Goal: Check status: Check status

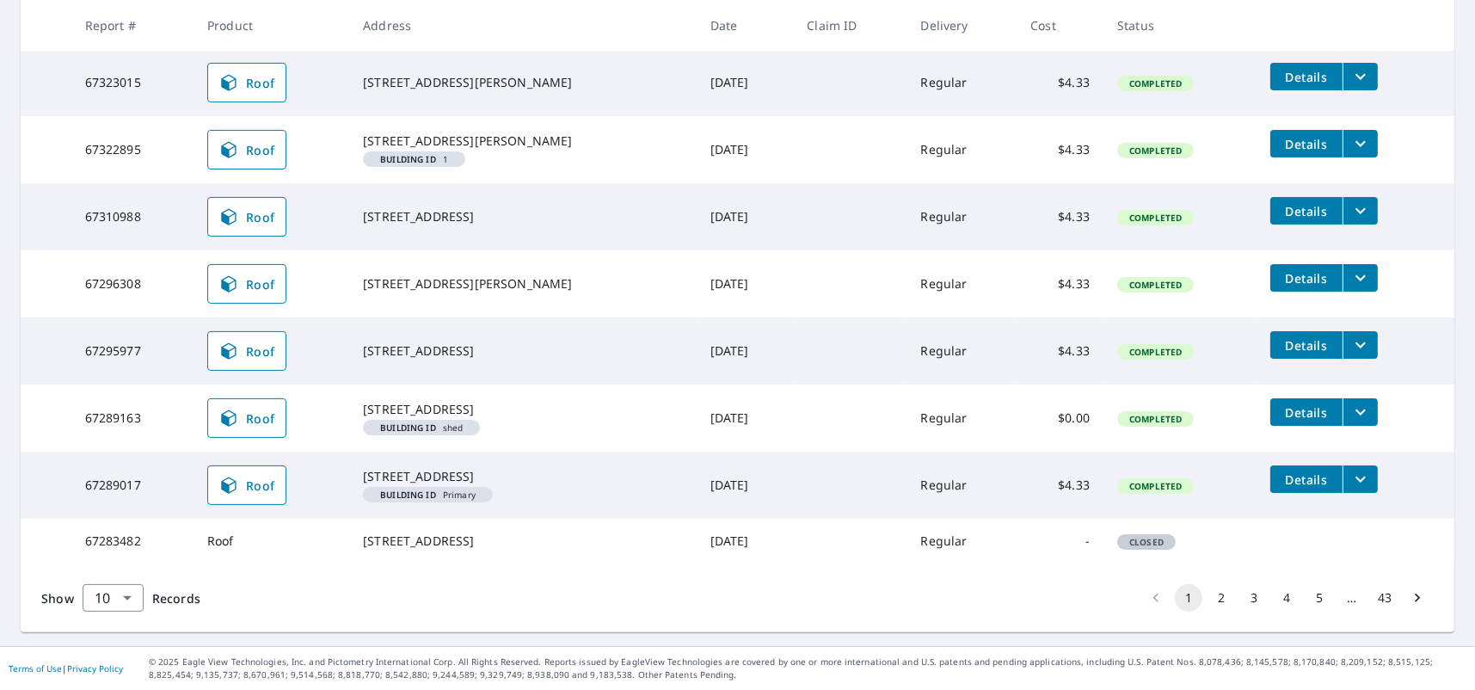
scroll to position [518, 0]
click at [120, 601] on body "TW TW Dashboard Order History Order TW Dashboard / Order History Order History …" at bounding box center [737, 345] width 1475 height 690
drag, startPoint x: 103, startPoint y: 626, endPoint x: 113, endPoint y: 609, distance: 19.6
click at [113, 609] on li "50" at bounding box center [112, 622] width 61 height 31
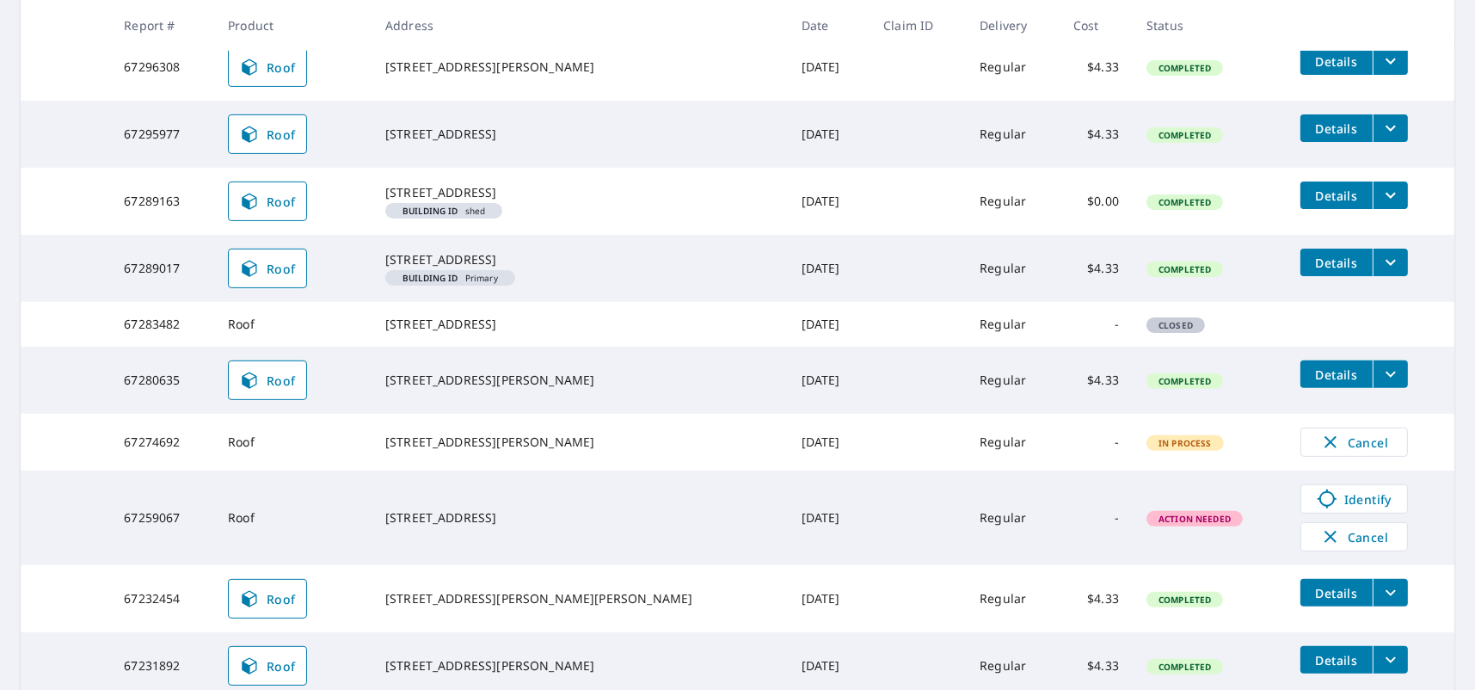
scroll to position [860, 0]
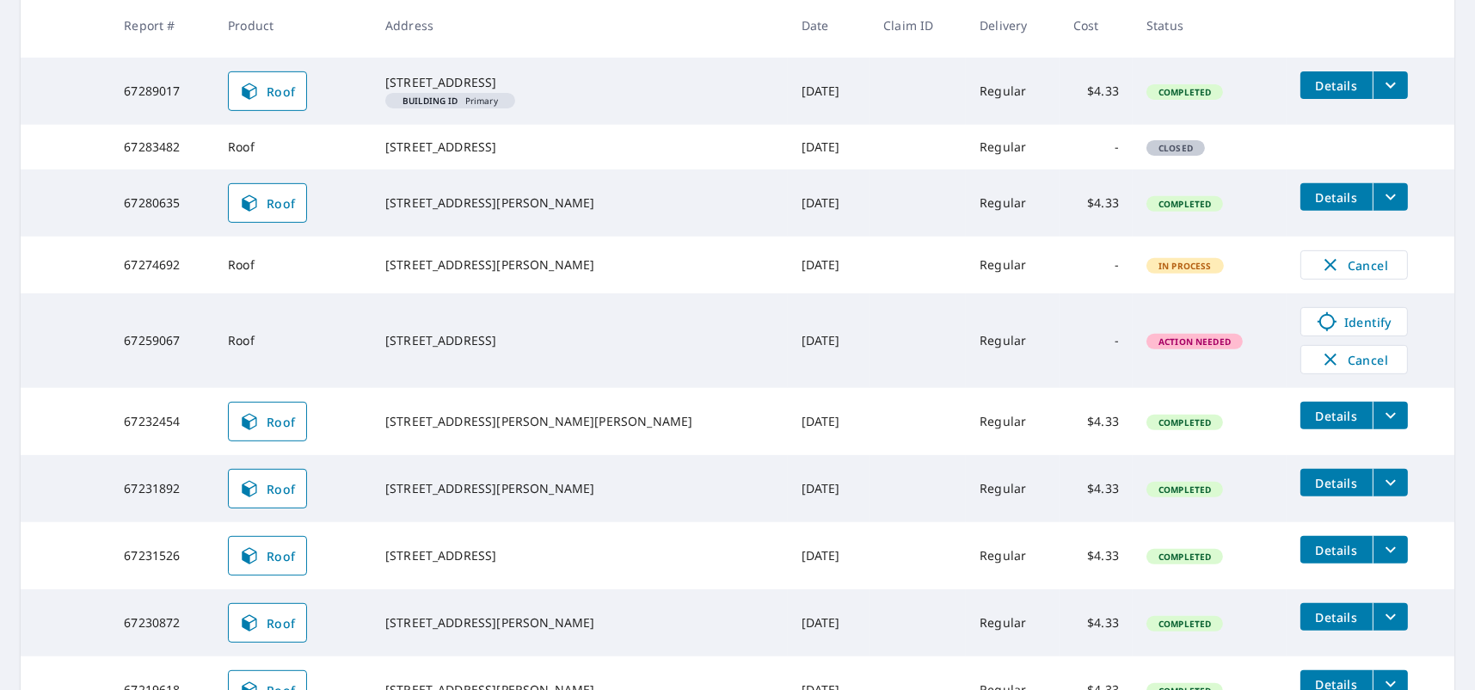
click at [1153, 272] on span "In Process" at bounding box center [1185, 266] width 74 height 12
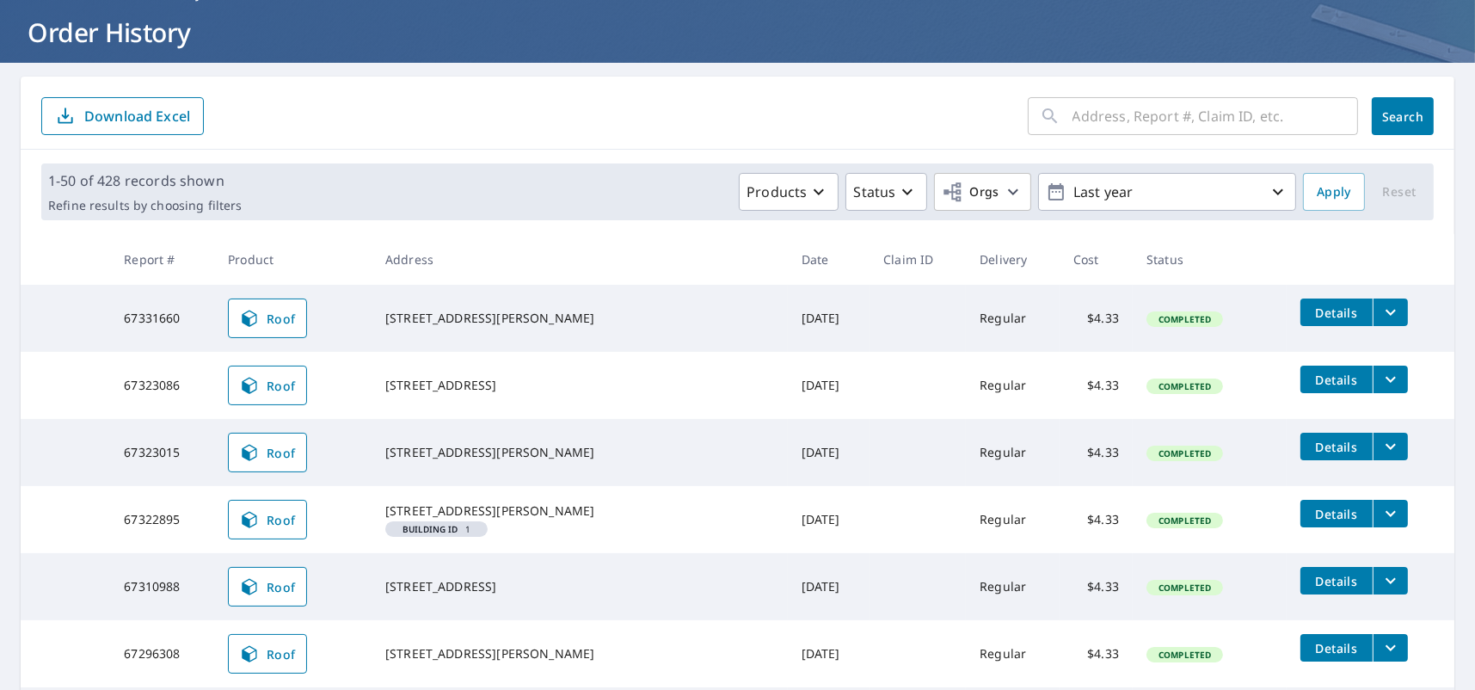
scroll to position [86, 0]
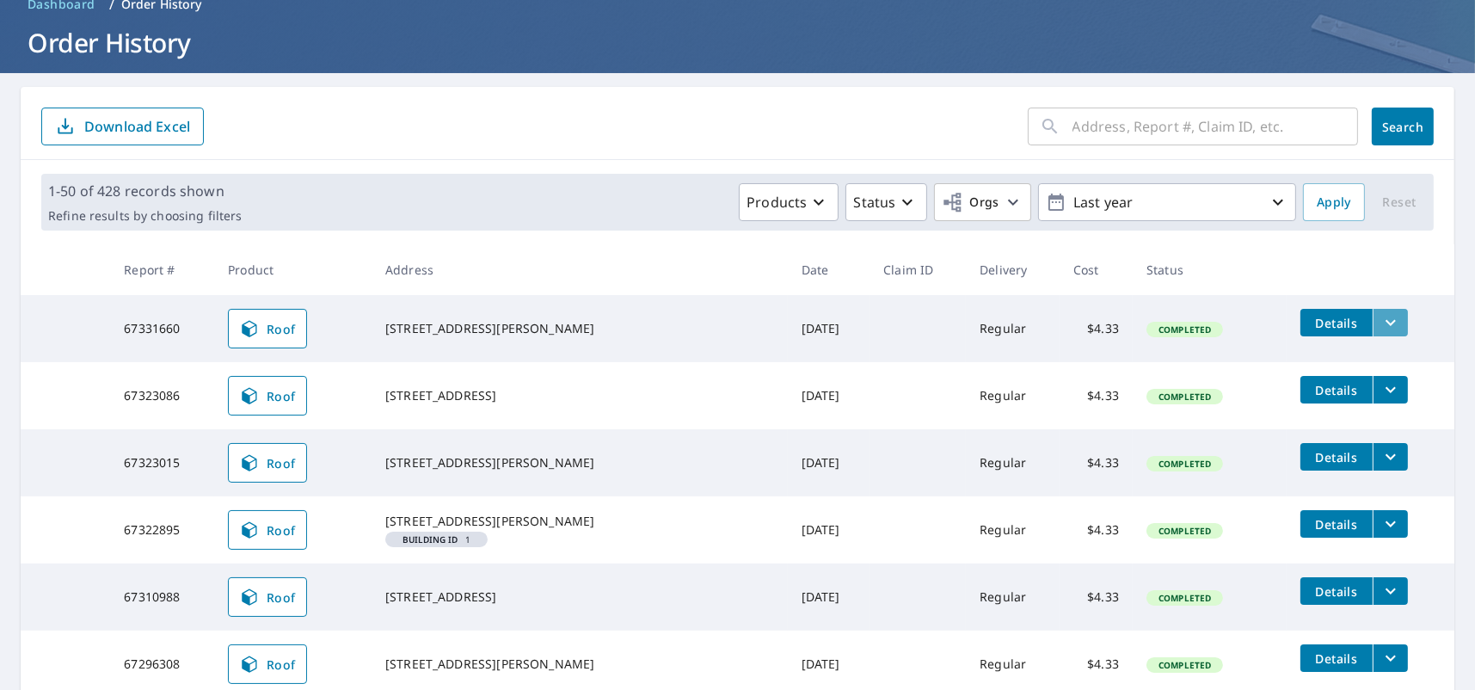
click at [1376, 321] on button "filesDropdownBtn-67331660" at bounding box center [1389, 323] width 35 height 28
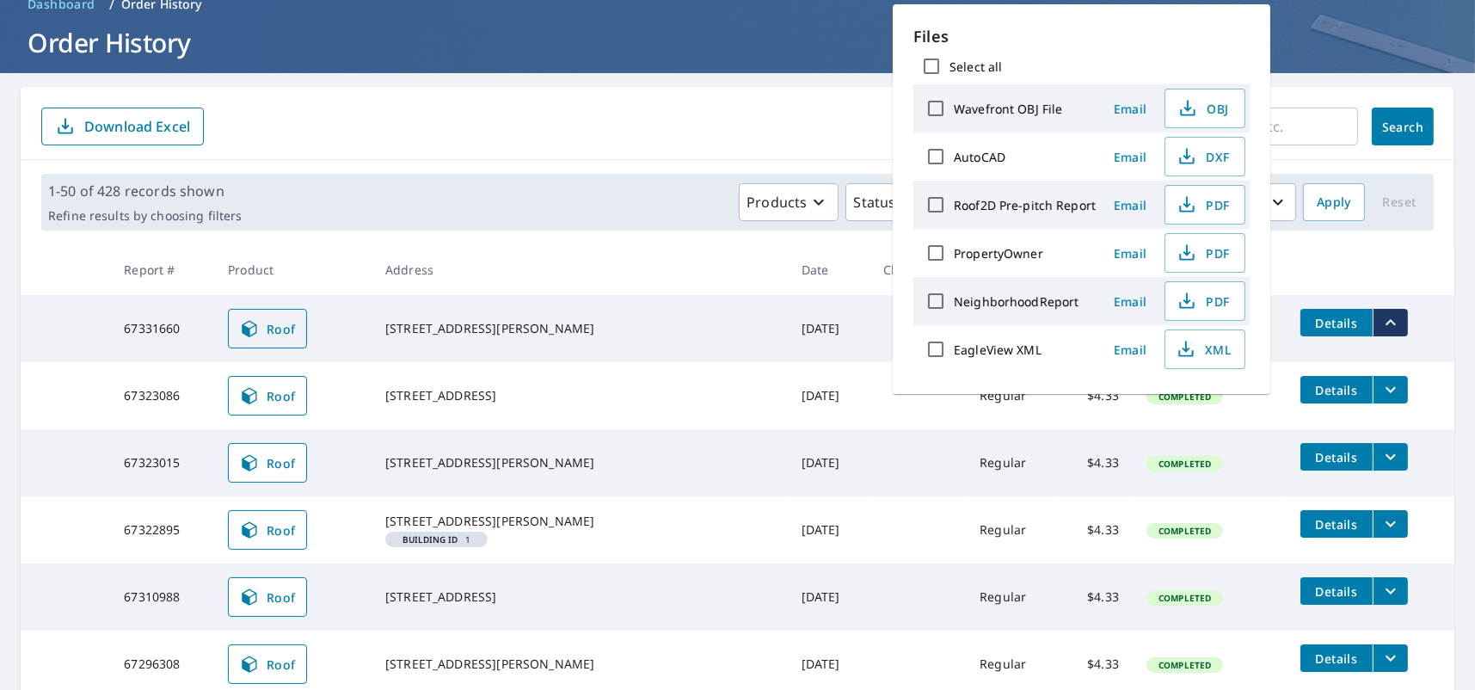
click at [307, 316] on link "Roof" at bounding box center [267, 329] width 79 height 40
